Goal: Navigation & Orientation: Find specific page/section

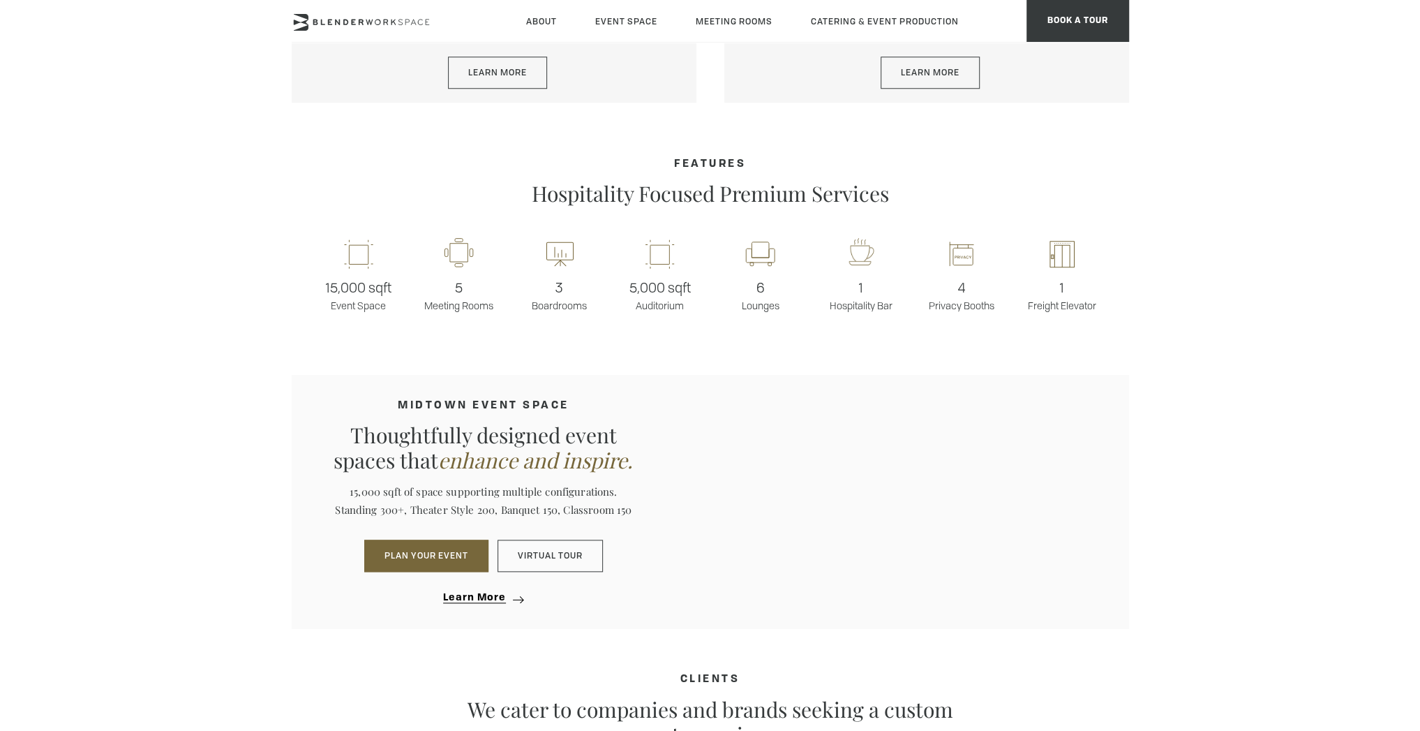
scroll to position [1047, 0]
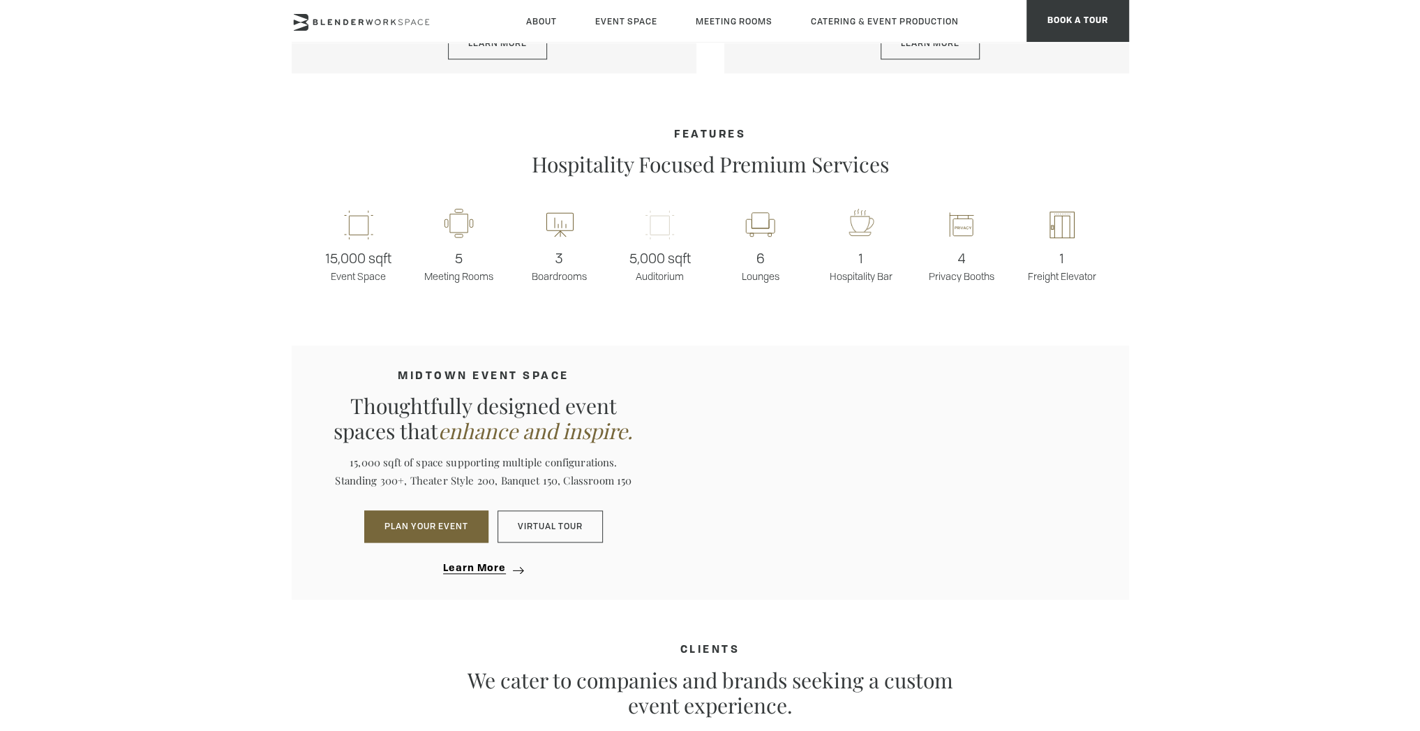
click at [662, 238] on rect at bounding box center [659, 224] width 39 height 33
click at [662, 227] on rect at bounding box center [659, 224] width 39 height 33
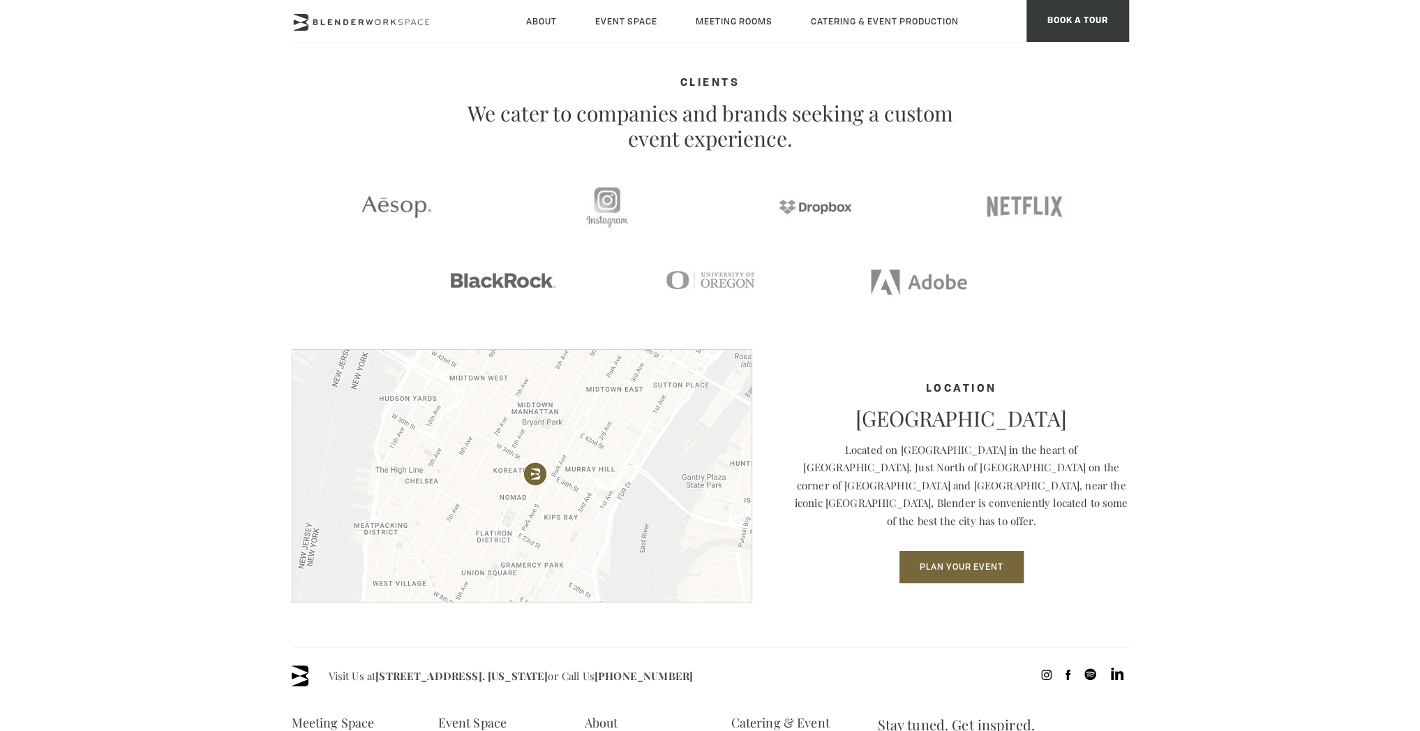
scroll to position [1628, 0]
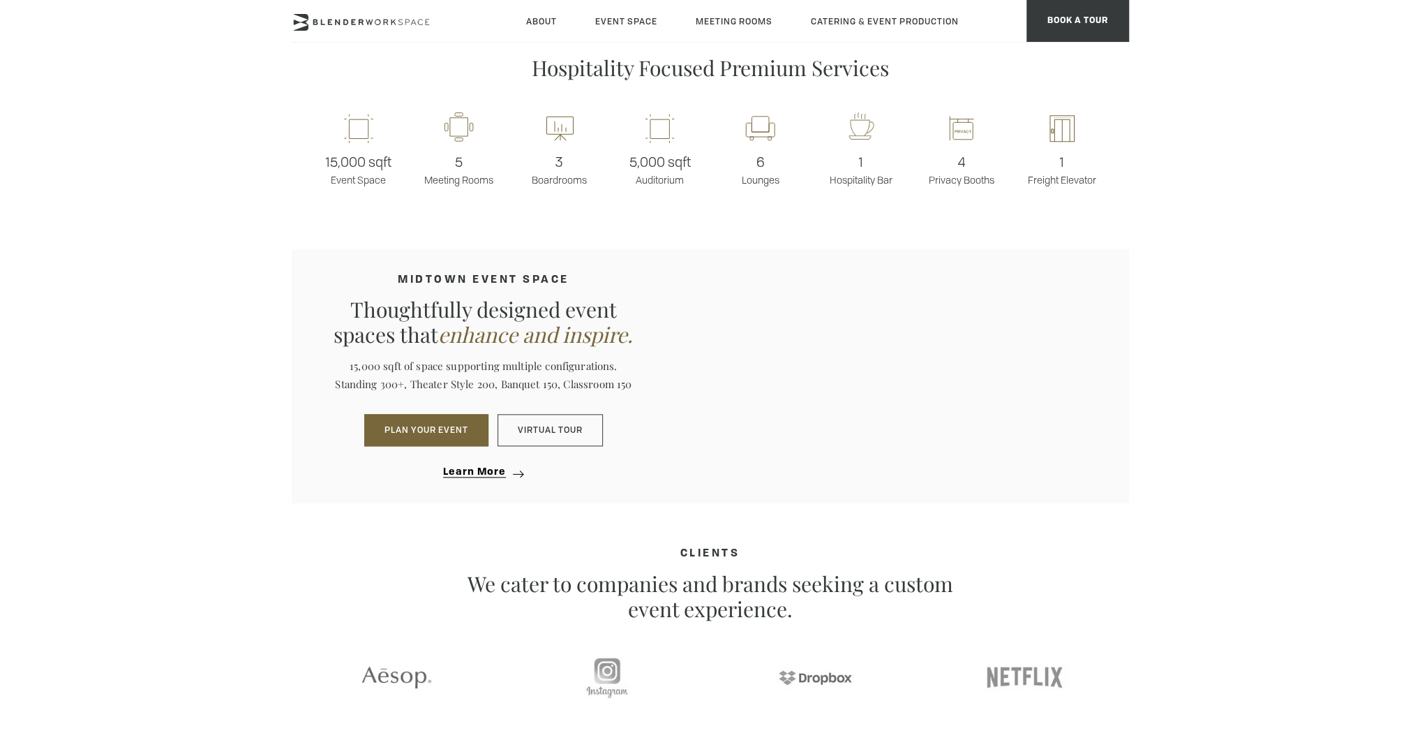
scroll to position [1163, 0]
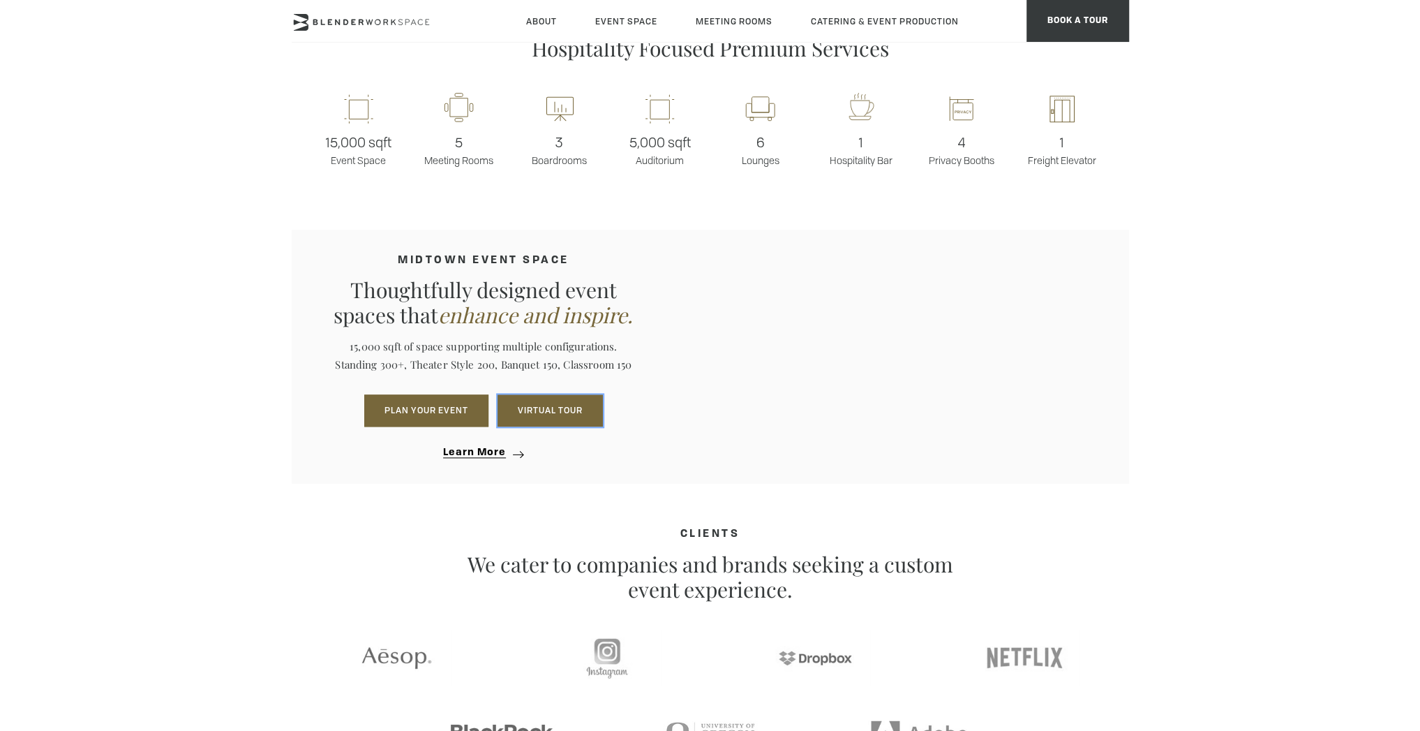
click at [558, 409] on link "Virtual Tour" at bounding box center [550, 410] width 105 height 32
